Goal: Task Accomplishment & Management: Manage account settings

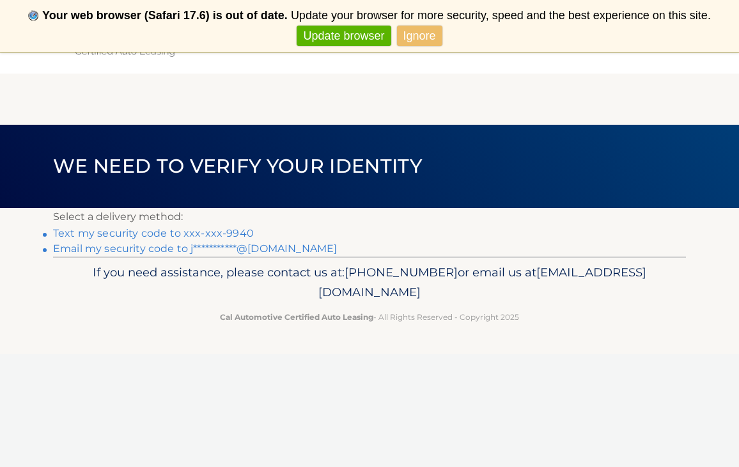
click at [233, 233] on link "Text my security code to xxx-xxx-9940" at bounding box center [153, 233] width 201 height 12
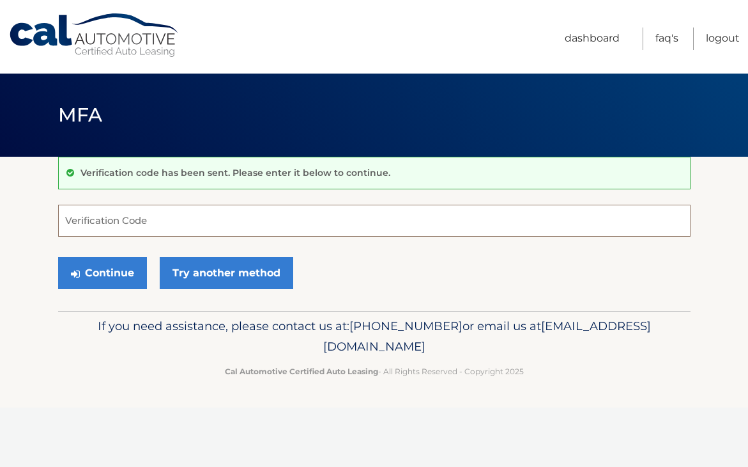
click at [127, 219] on input "Verification Code" at bounding box center [374, 221] width 633 height 32
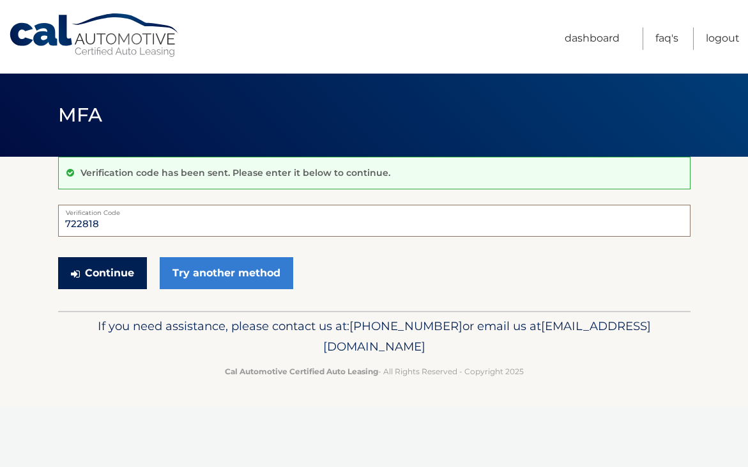
type input "722818"
click at [79, 274] on icon "submit" at bounding box center [75, 273] width 9 height 10
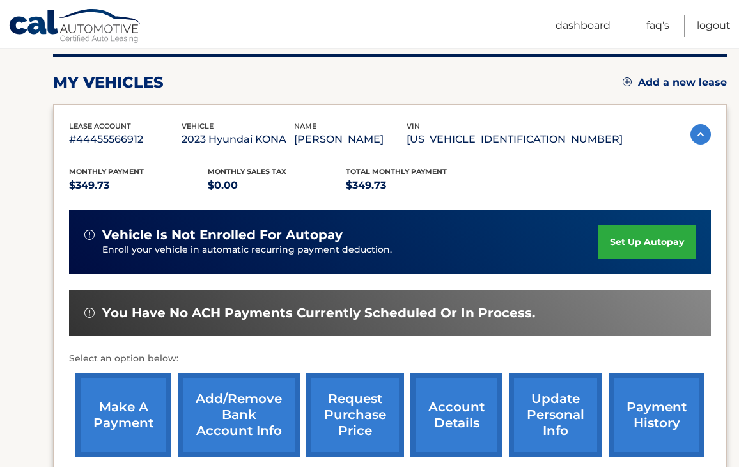
scroll to position [219, 0]
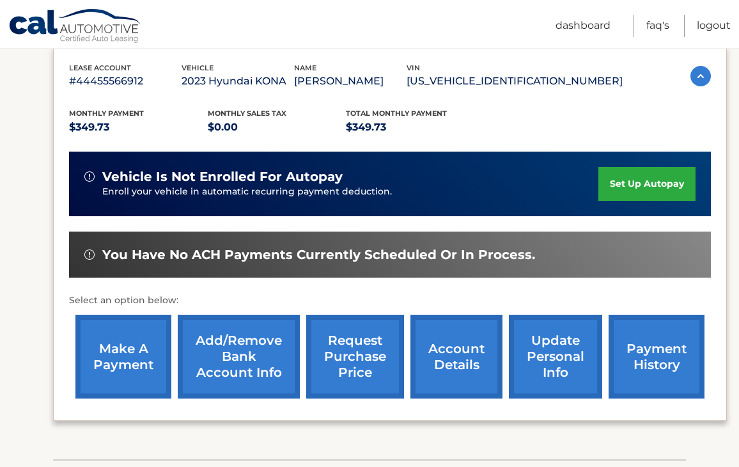
click at [128, 353] on link "make a payment" at bounding box center [123, 356] width 96 height 84
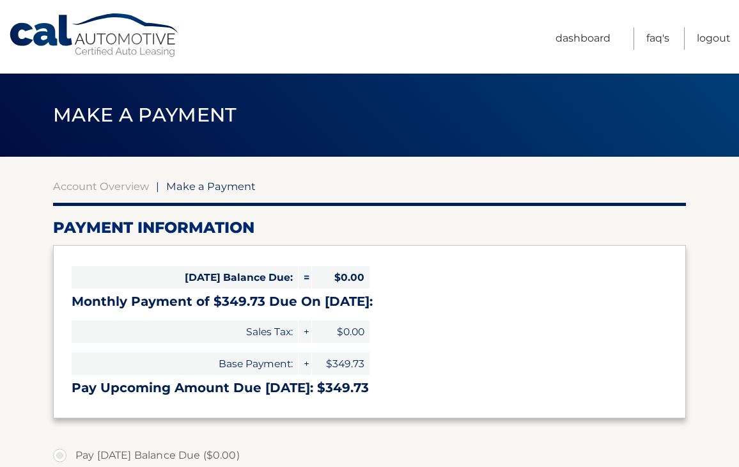
select select "OTlkMjQzOGUtNTMyNS00YjIyLTk0NzctNjJmZDYxNjY2YTA1"
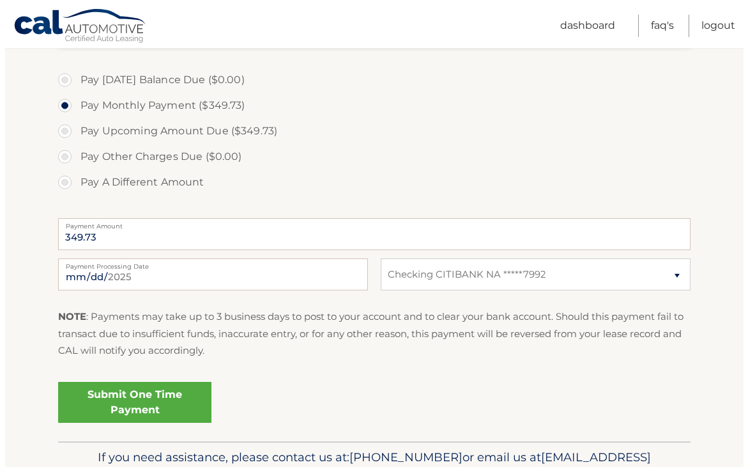
scroll to position [378, 0]
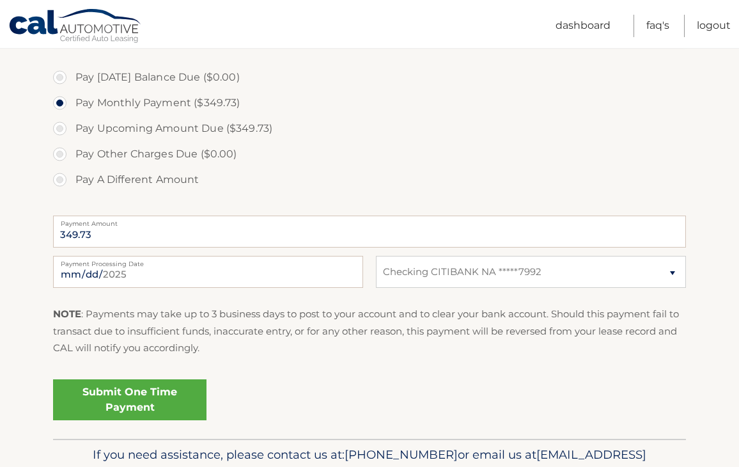
click at [151, 391] on link "Submit One Time Payment" at bounding box center [129, 399] width 153 height 41
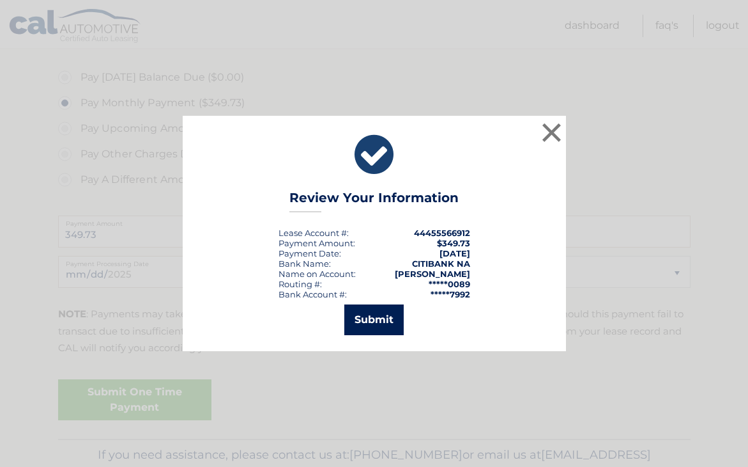
click at [381, 316] on button "Submit" at bounding box center [374, 319] width 59 height 31
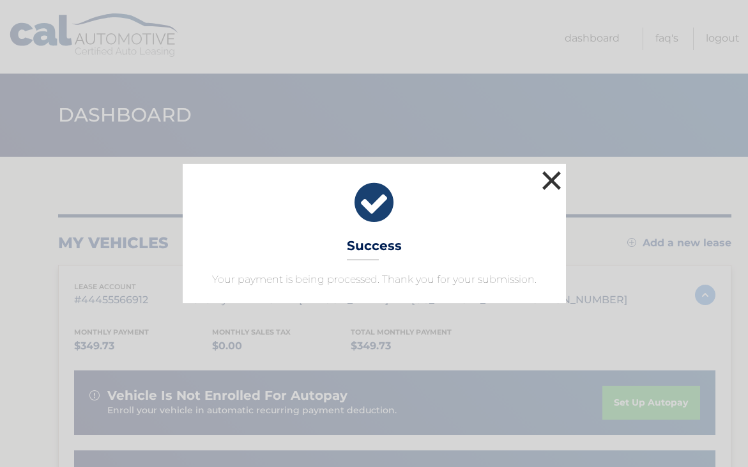
click at [554, 181] on button "×" at bounding box center [552, 180] width 26 height 26
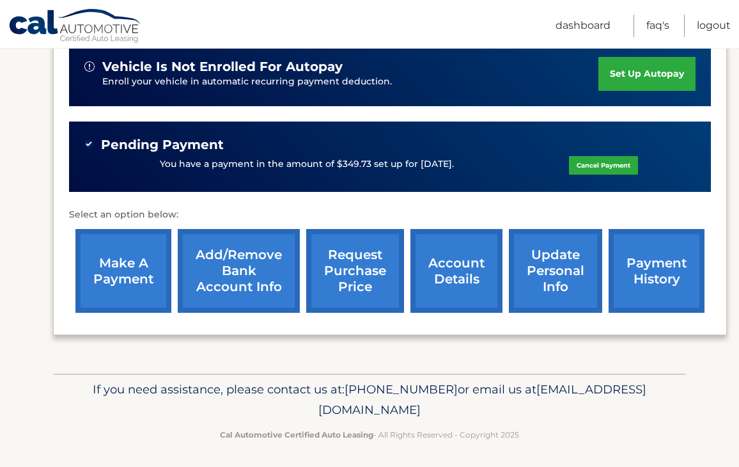
scroll to position [326, 0]
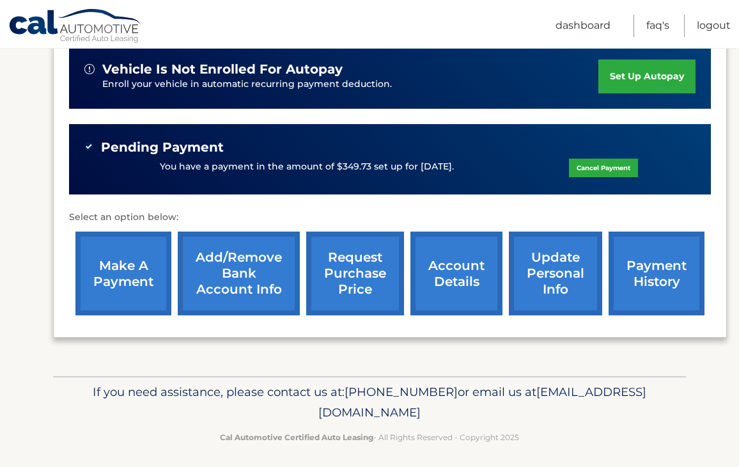
click at [678, 267] on link "payment history" at bounding box center [657, 273] width 96 height 84
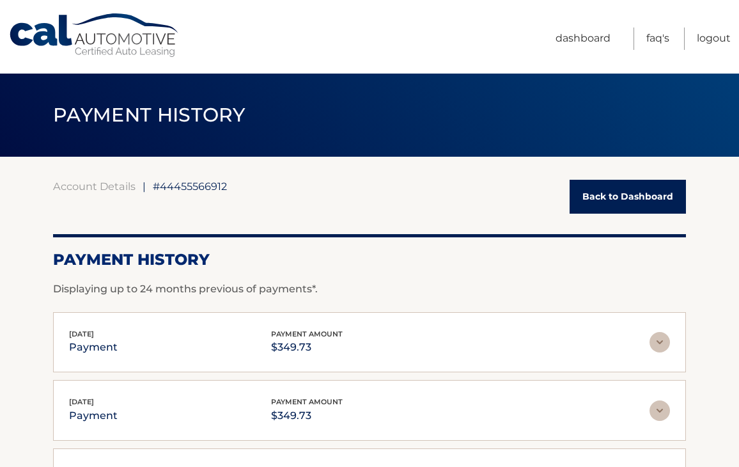
click at [616, 197] on link "Back to Dashboard" at bounding box center [628, 197] width 116 height 34
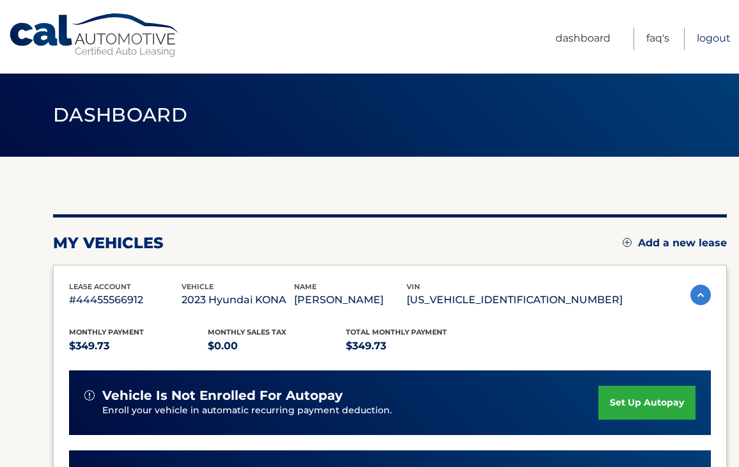
click at [708, 40] on link "Logout" at bounding box center [714, 38] width 34 height 22
